Goal: Task Accomplishment & Management: Use online tool/utility

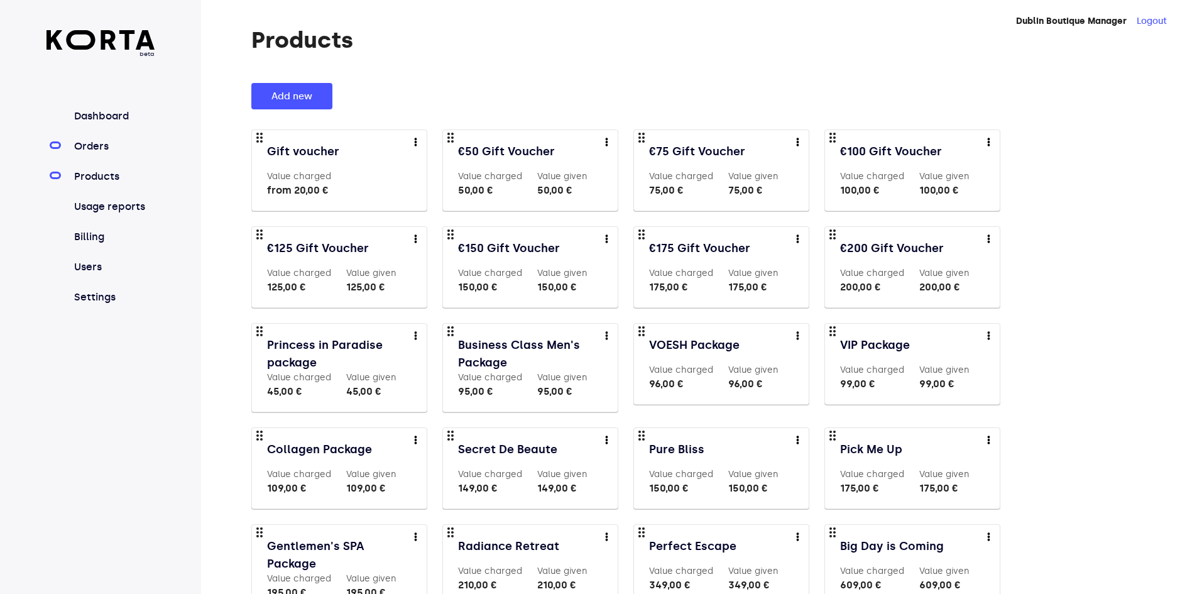
click at [98, 152] on link "Orders" at bounding box center [114, 146] width 84 height 15
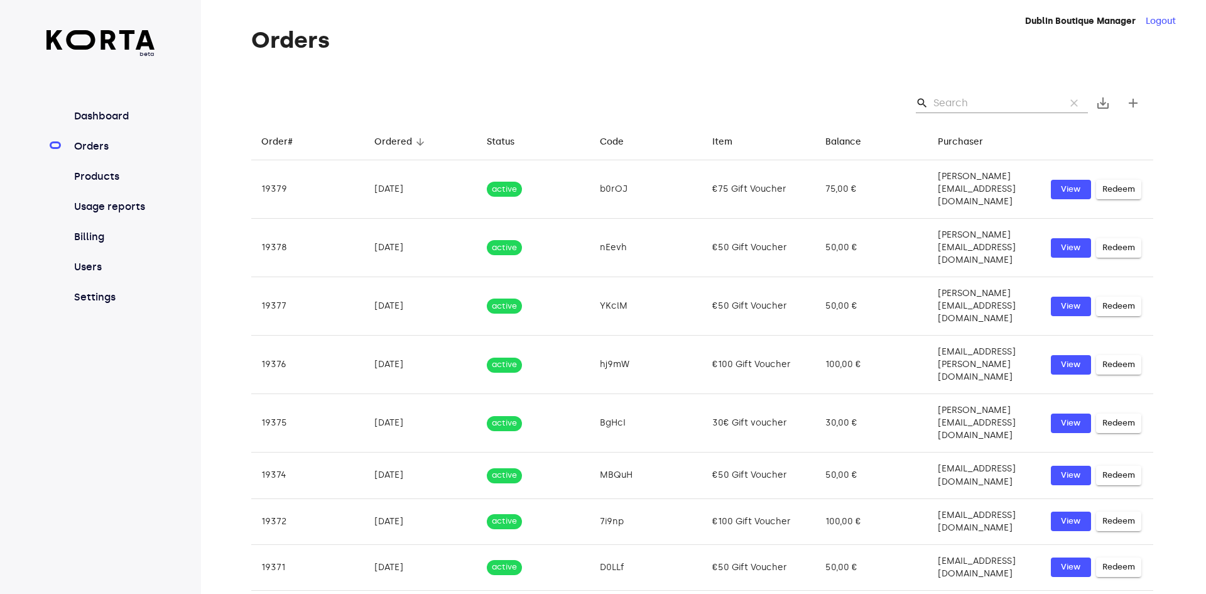
click at [959, 104] on input "Search" at bounding box center [994, 103] width 122 height 20
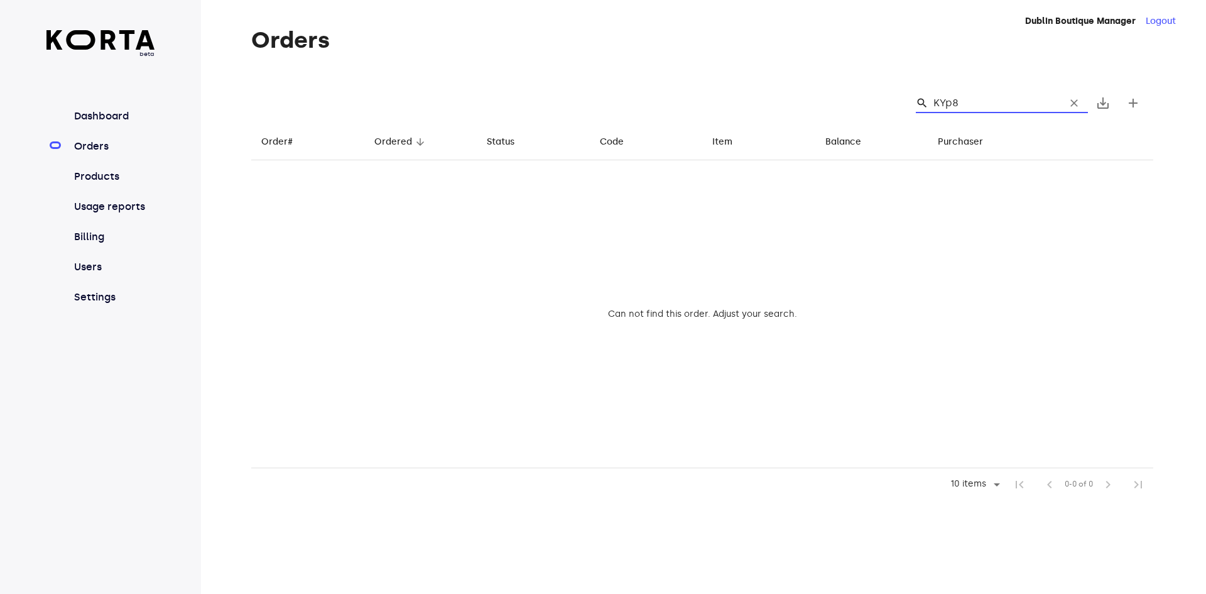
click at [940, 106] on input "KYp8" at bounding box center [994, 103] width 122 height 20
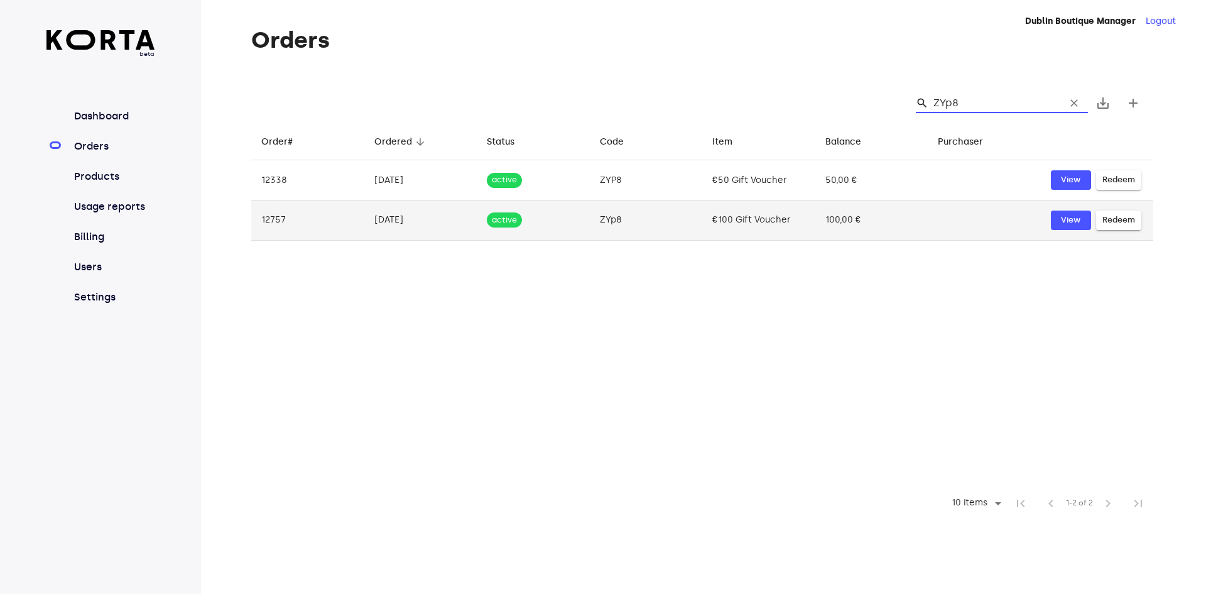
type input "ZYp8"
click at [1127, 221] on span "Redeem" at bounding box center [1118, 220] width 33 height 14
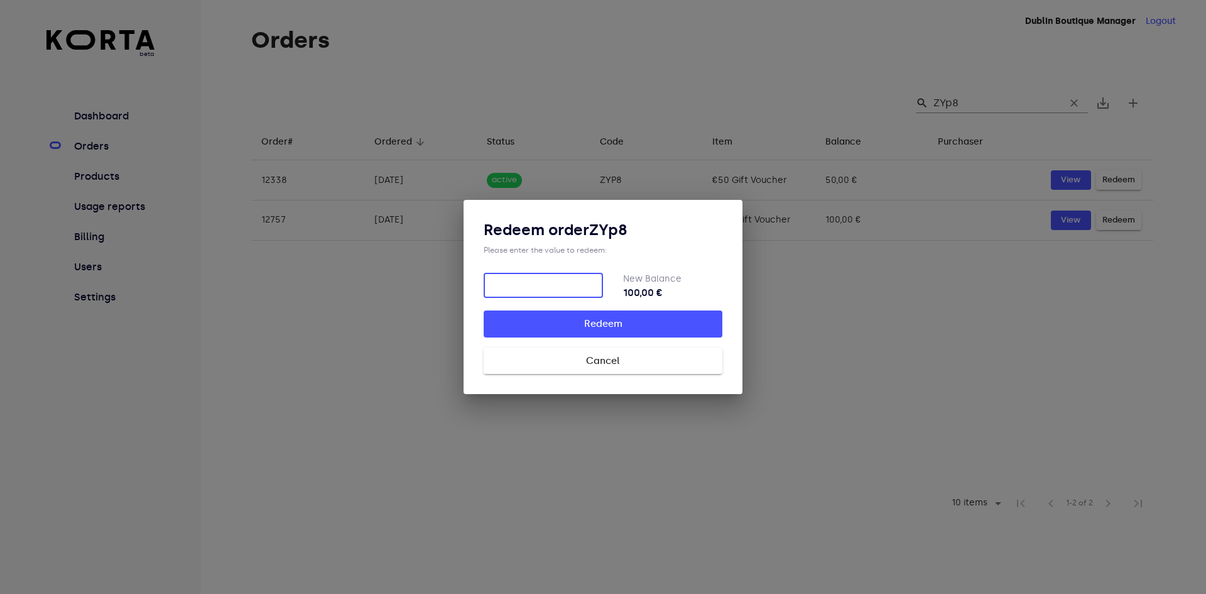
click at [554, 290] on input "number" at bounding box center [543, 285] width 119 height 25
type input "7"
type input "85"
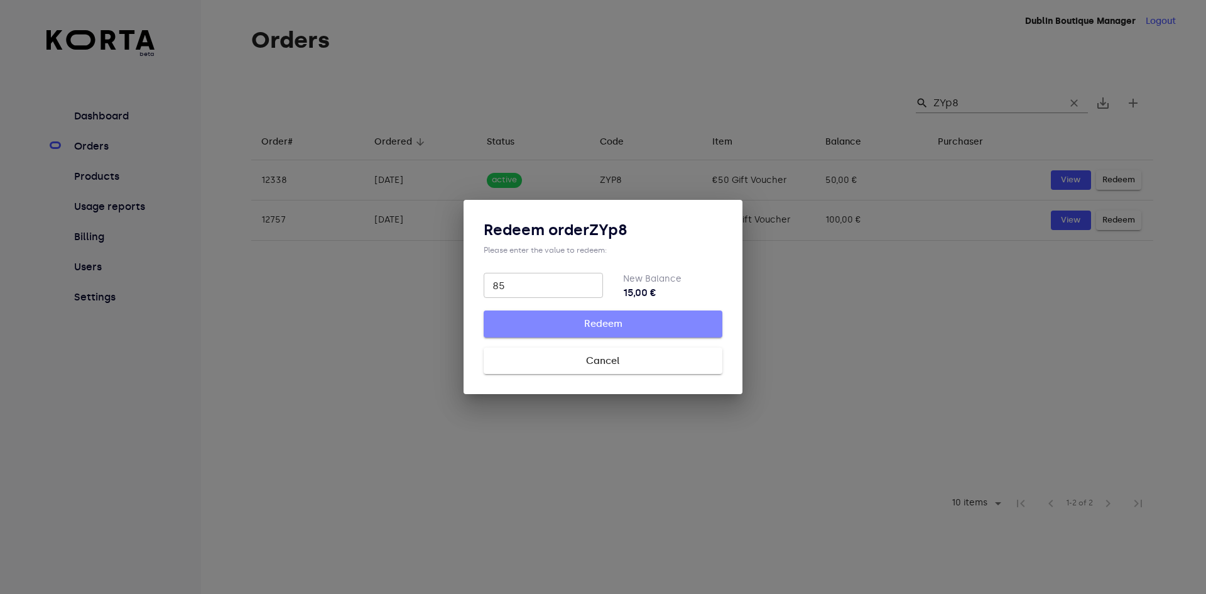
click at [544, 319] on span "Redeem" at bounding box center [603, 323] width 198 height 16
